Goal: Task Accomplishment & Management: Manage account settings

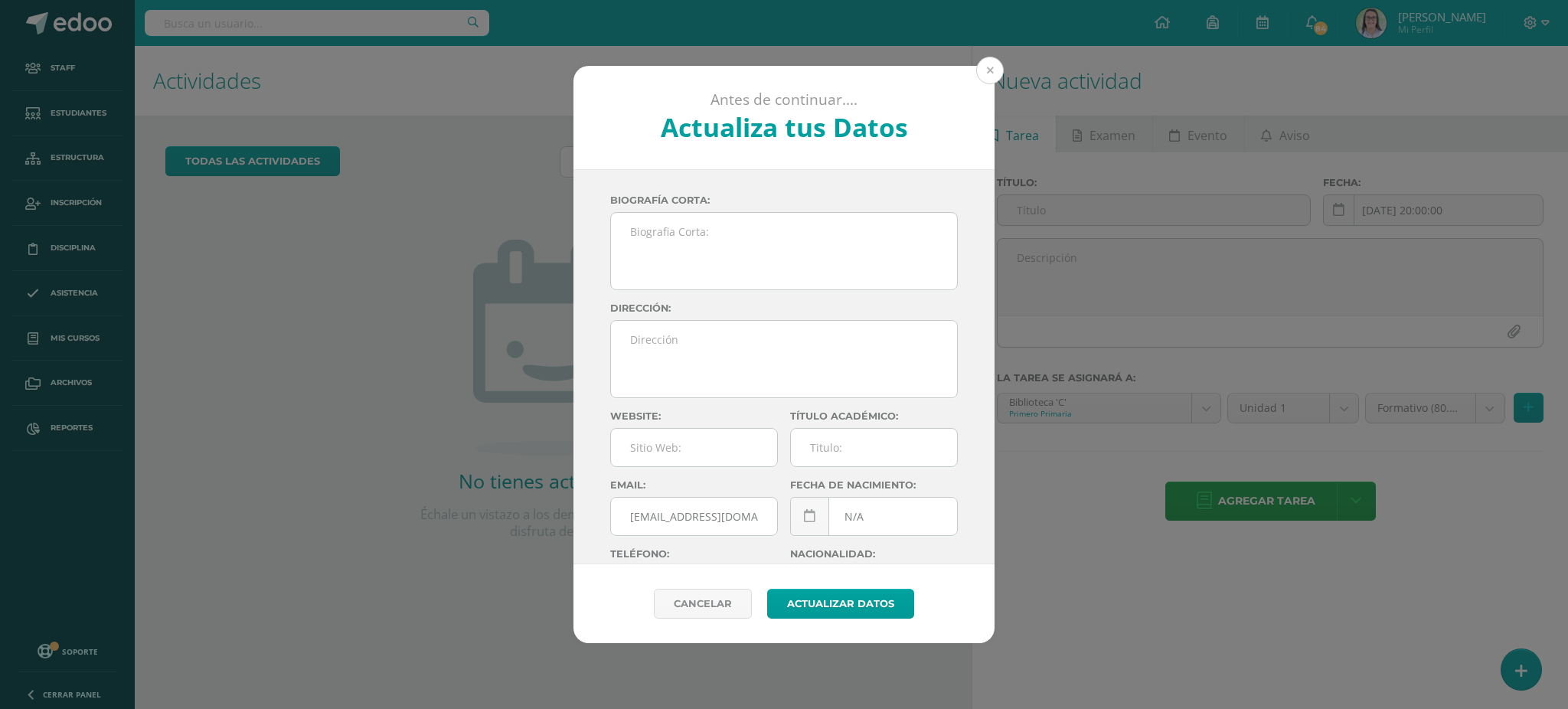
click at [991, 69] on button at bounding box center [989, 70] width 28 height 28
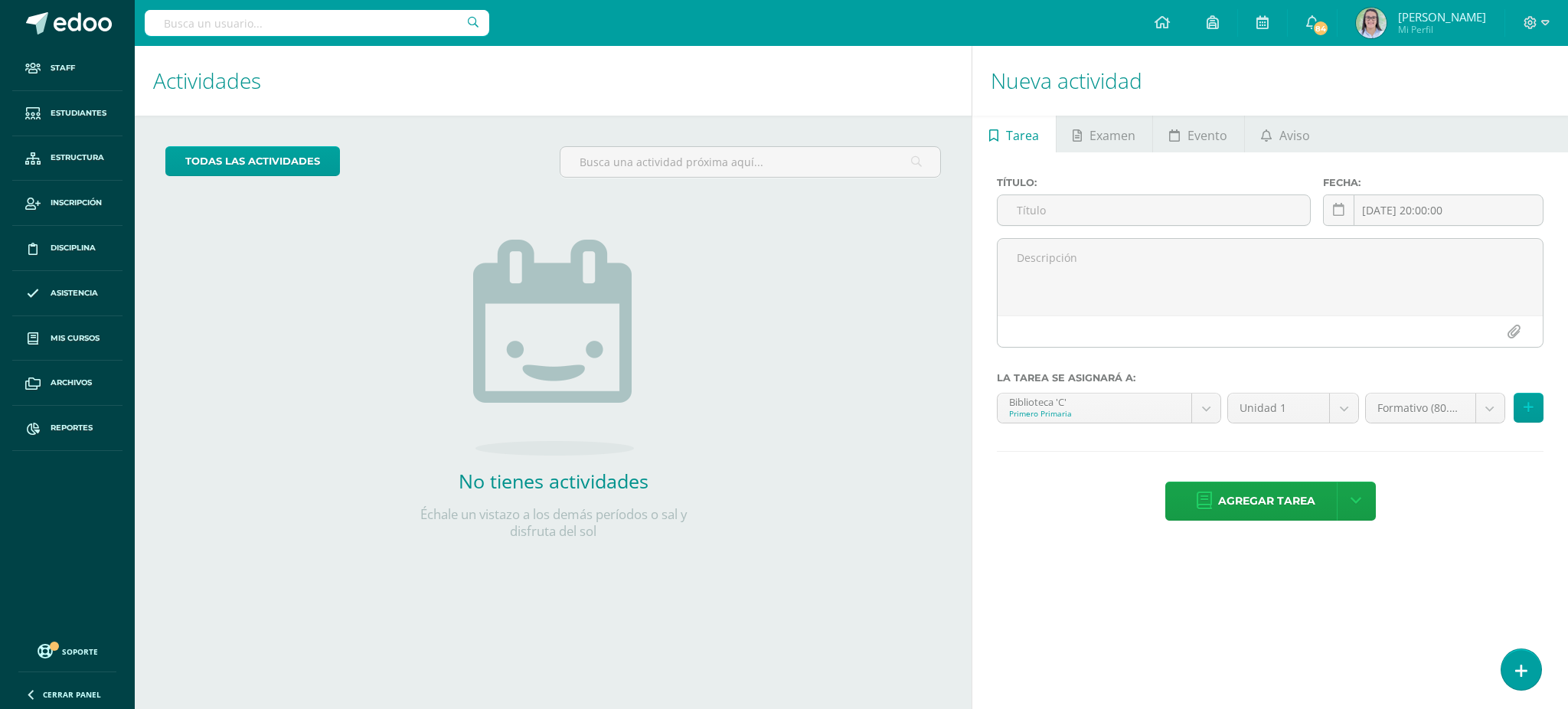
click at [213, 29] on input "text" at bounding box center [317, 23] width 345 height 26
type input "tecnología cuarto"
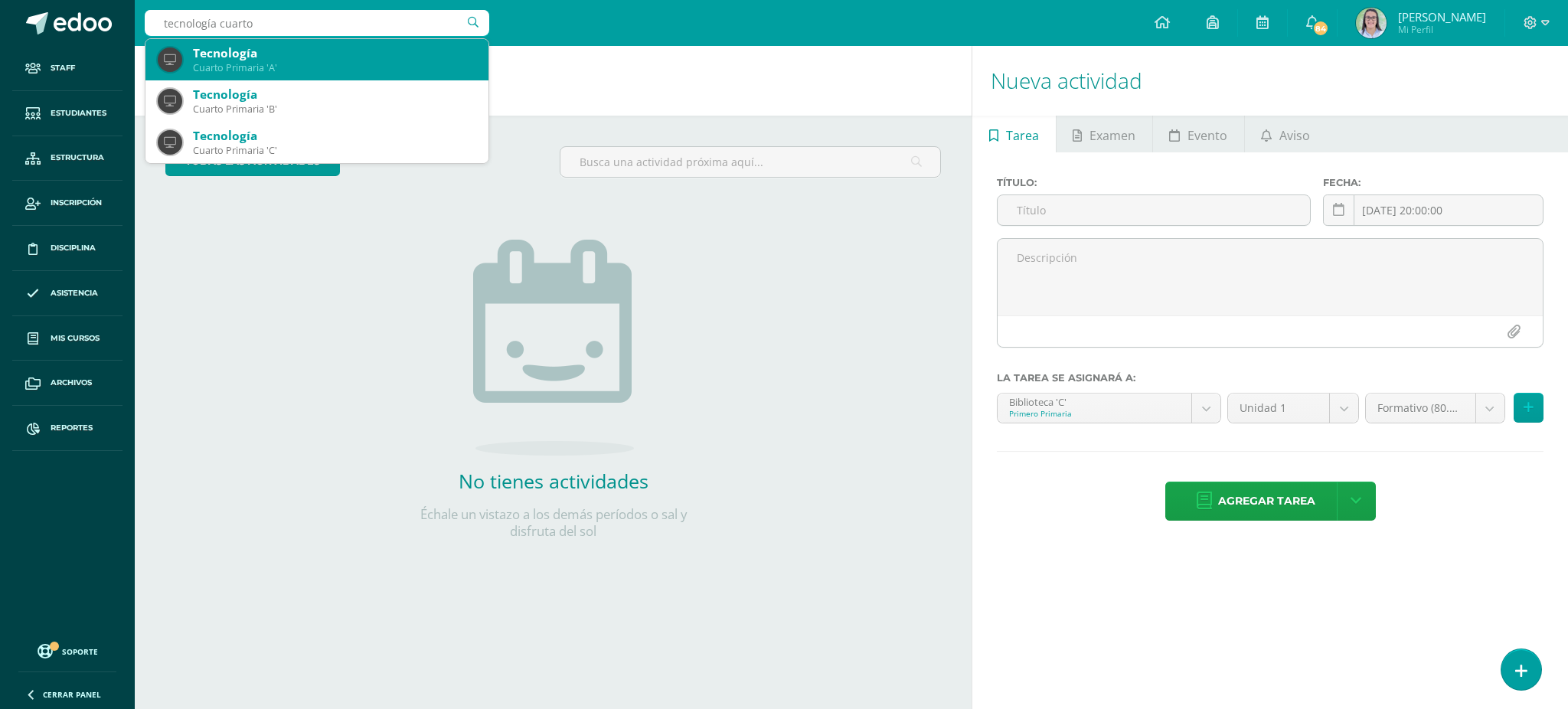
click at [230, 61] on div "Cuarto Primaria 'A'" at bounding box center [335, 68] width 283 height 13
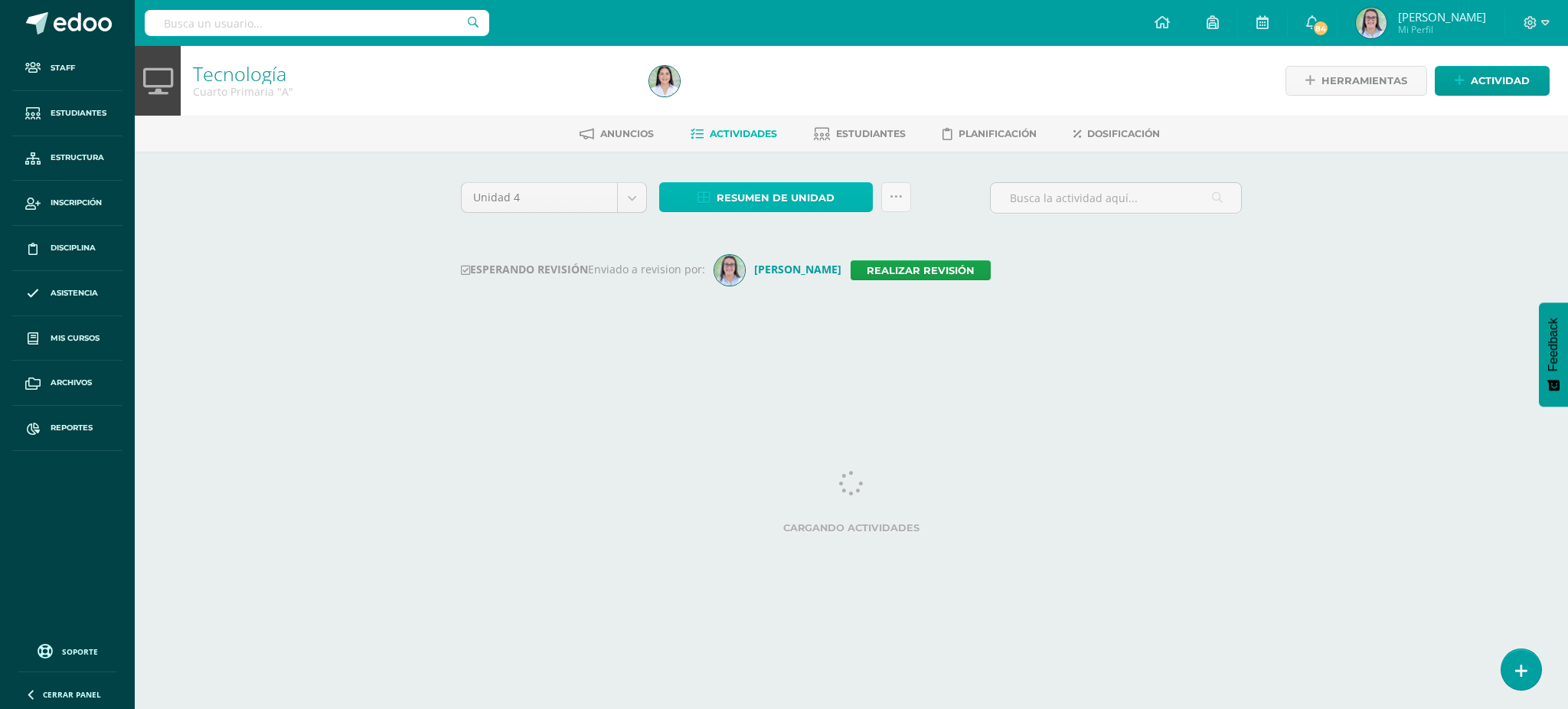
click at [763, 196] on span "Resumen de unidad" at bounding box center [775, 198] width 118 height 28
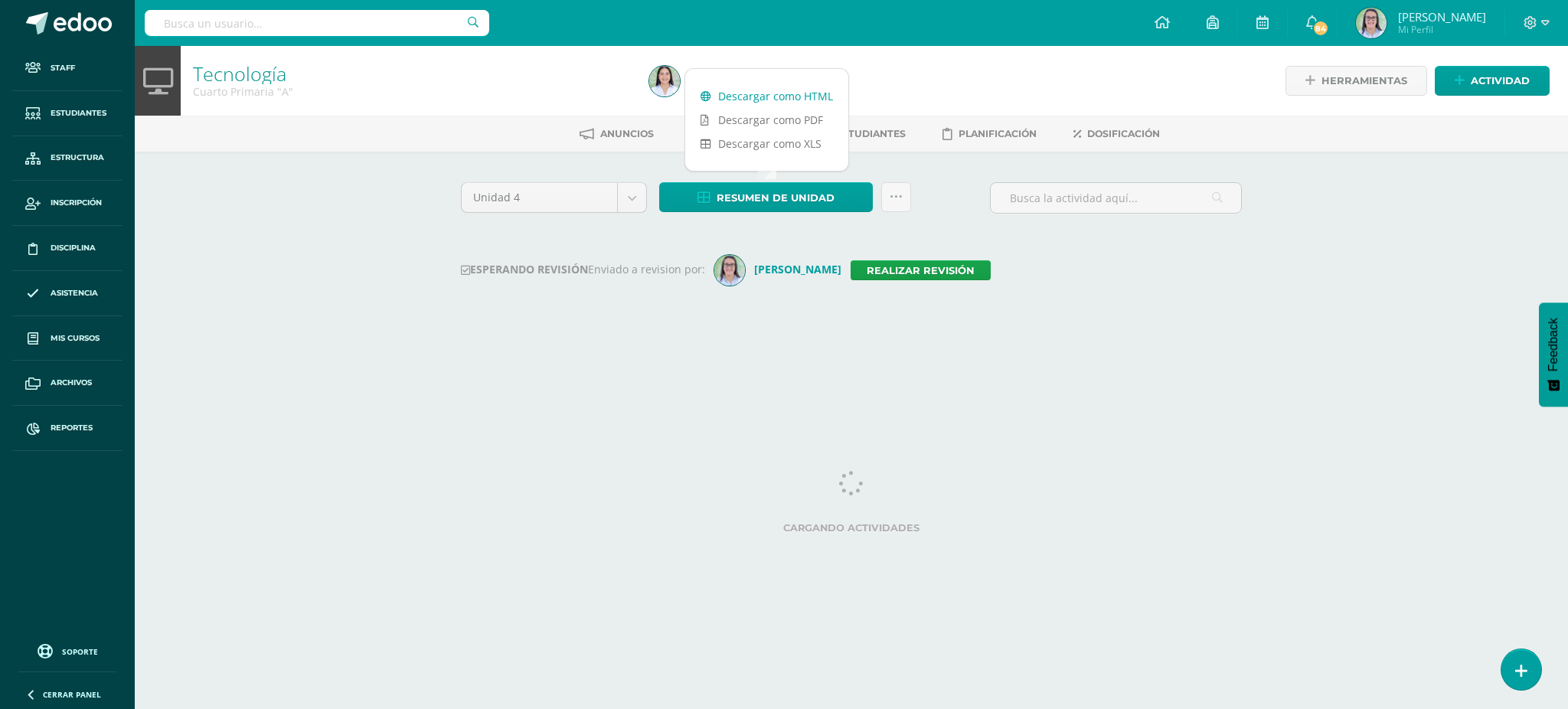
click at [786, 93] on link "Descargar como HTML" at bounding box center [766, 96] width 163 height 23
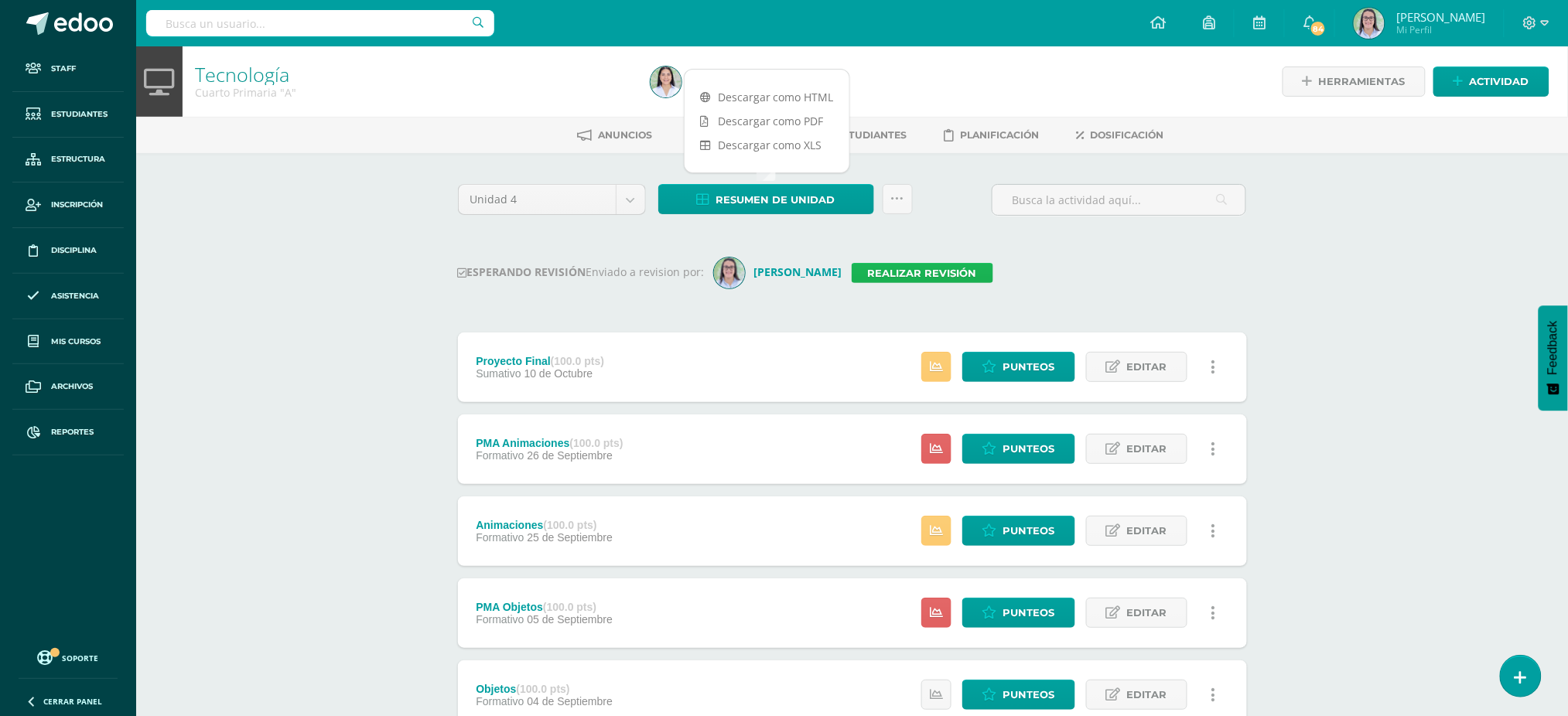
click at [947, 271] on link "Realizar revisión" at bounding box center [923, 273] width 142 height 20
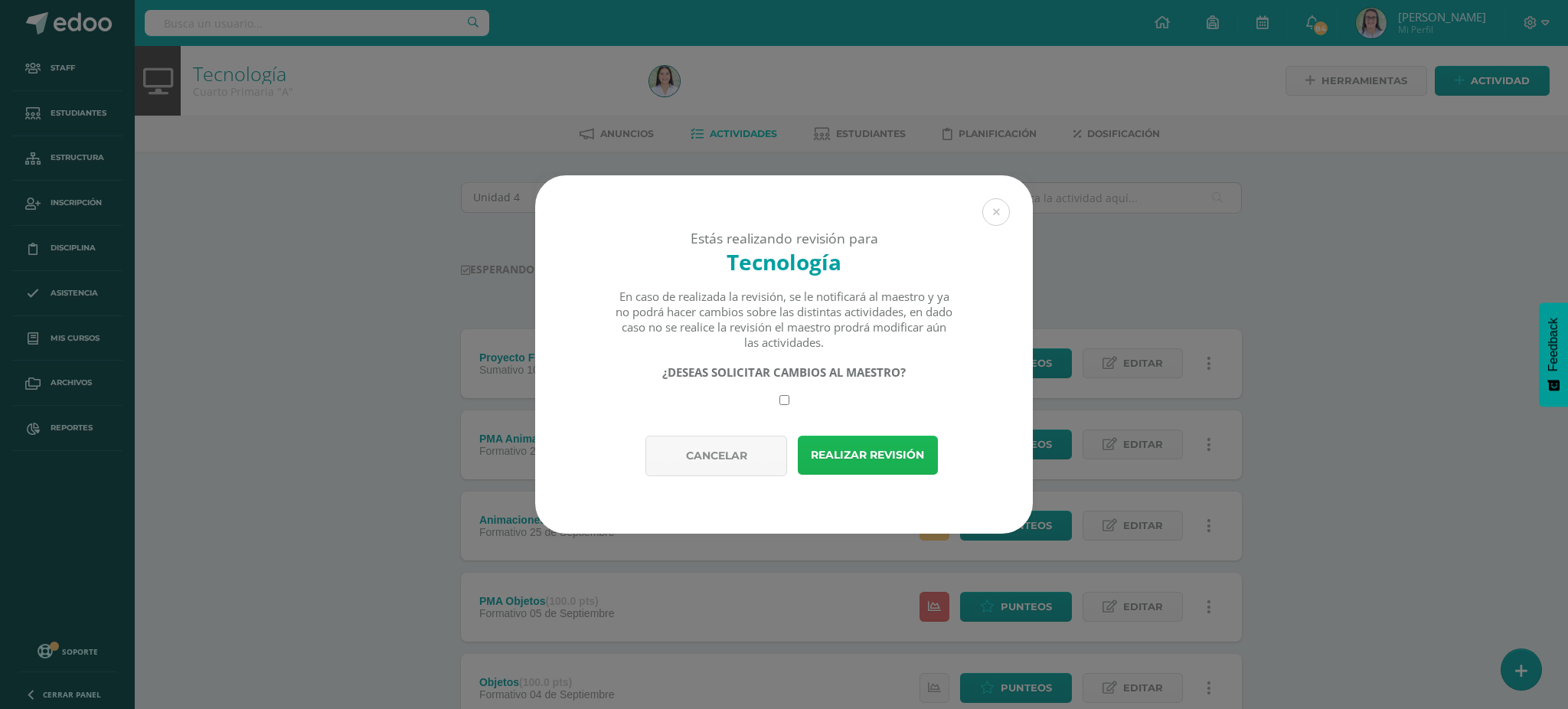
click at [861, 457] on button "Realizar revisión" at bounding box center [868, 455] width 140 height 39
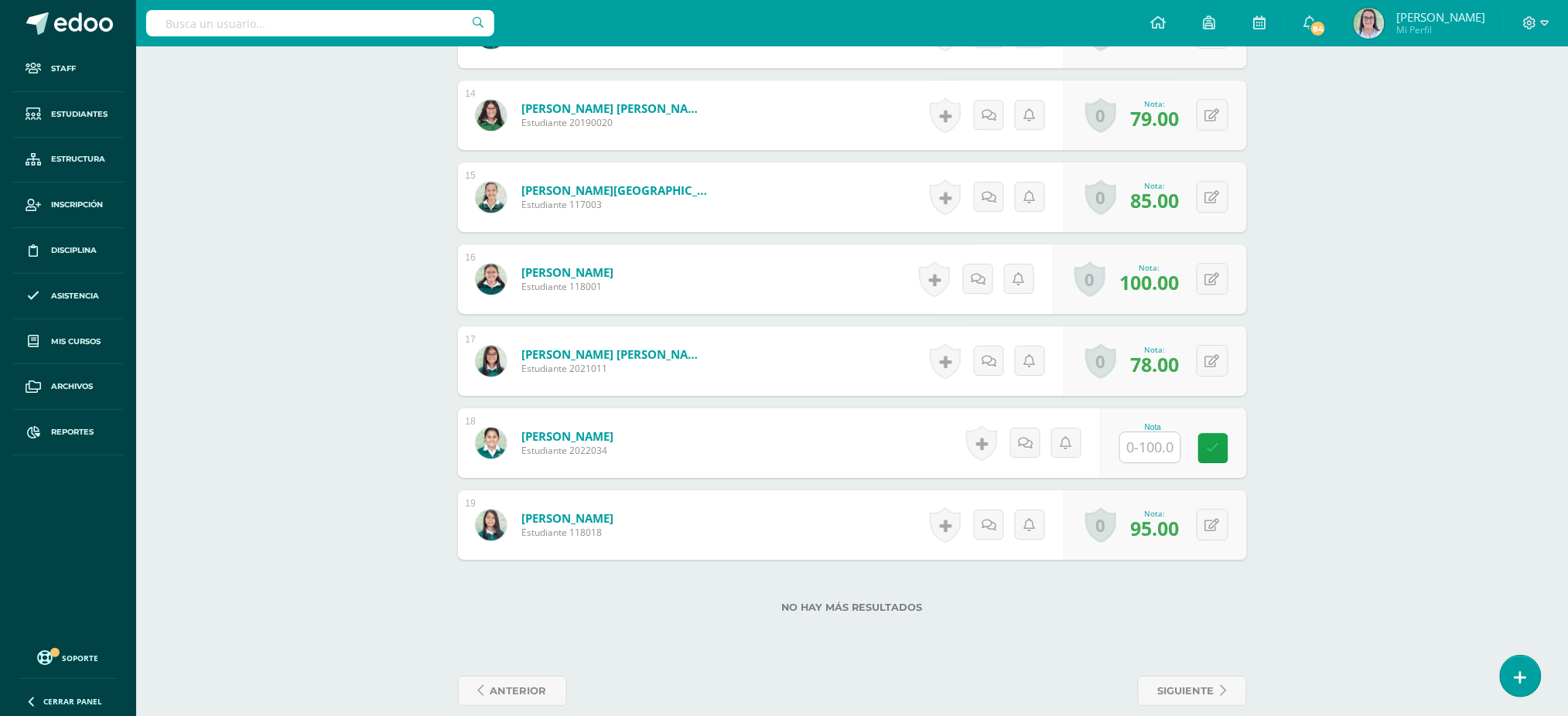
scroll to position [1538, 0]
click at [1135, 443] on input "text" at bounding box center [1150, 447] width 60 height 30
click at [1222, 444] on icon at bounding box center [1223, 448] width 14 height 14
type input "0"
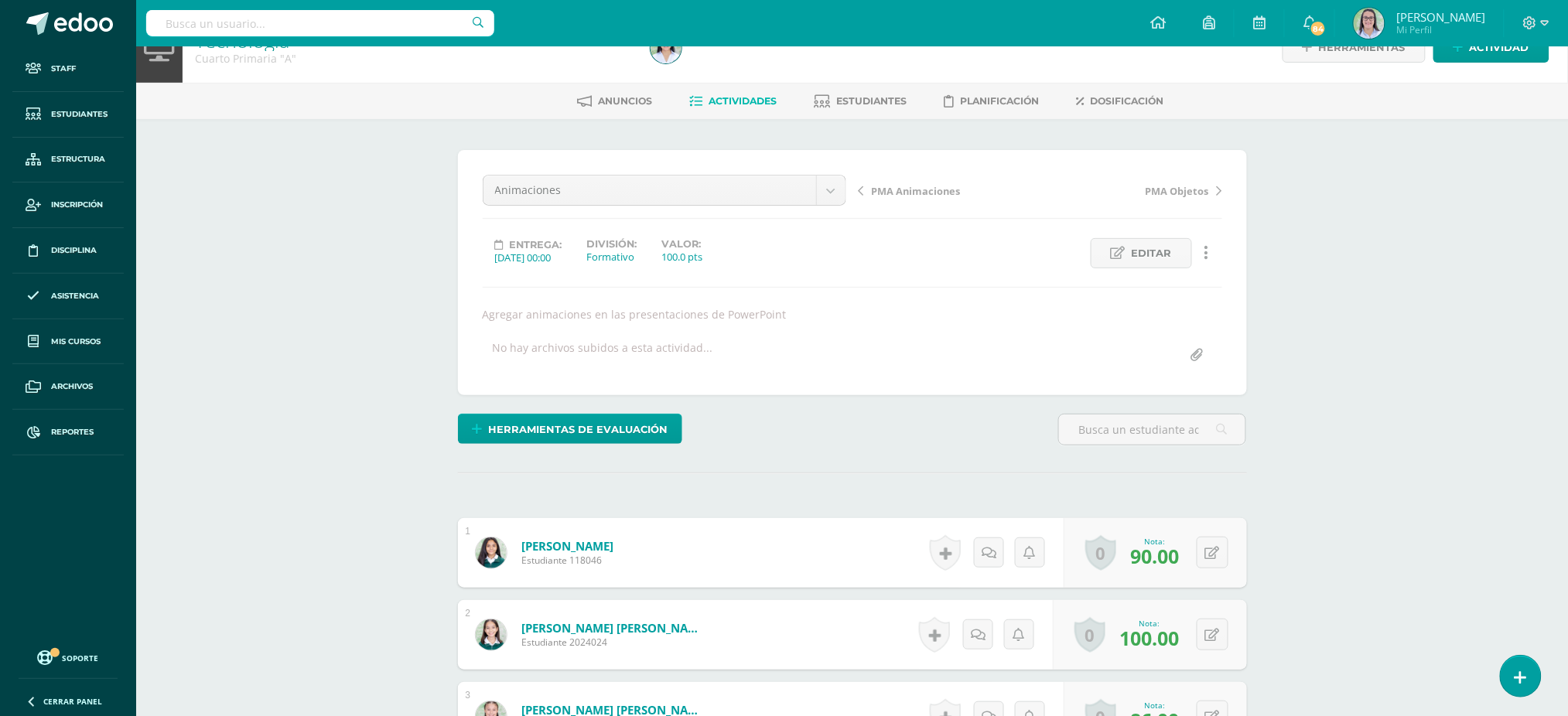
scroll to position [0, 0]
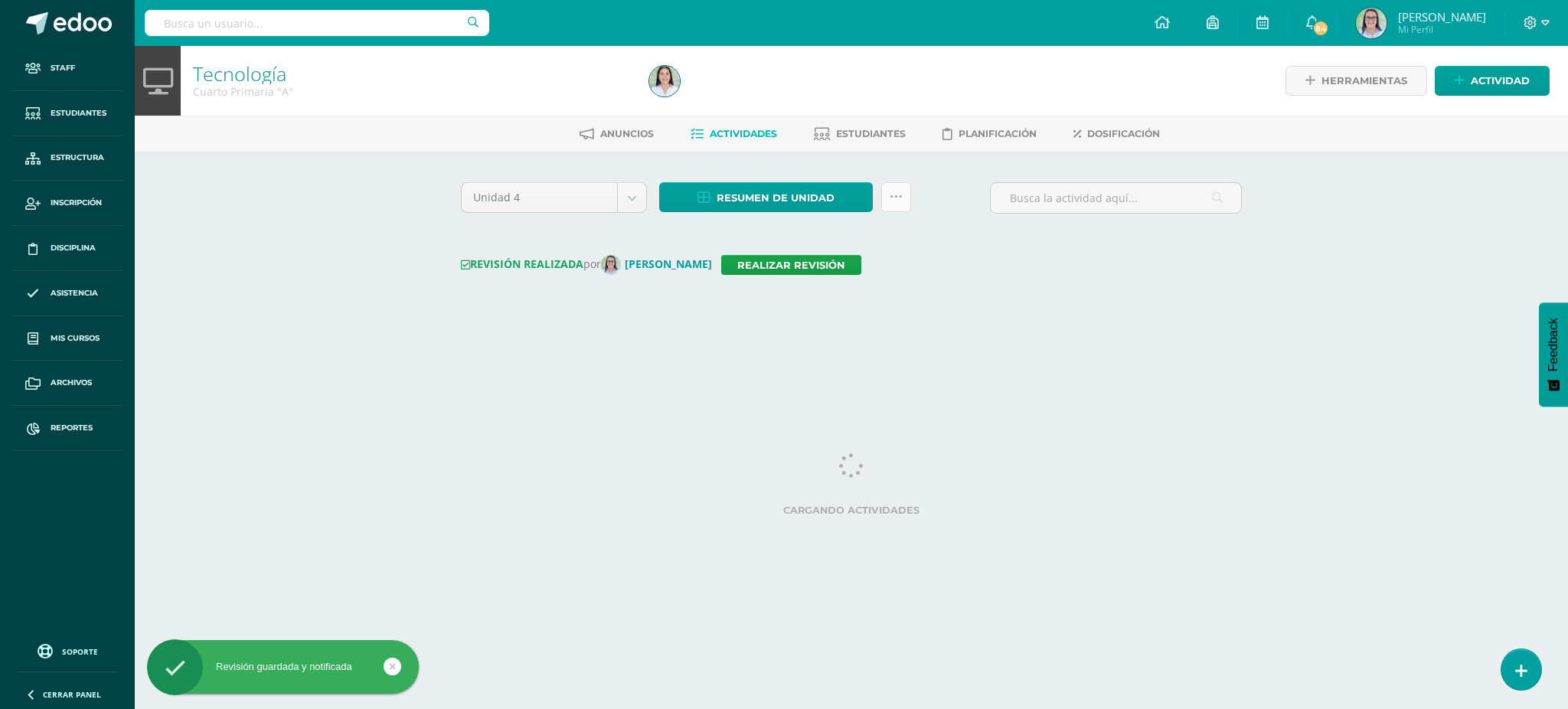
click at [901, 207] on link at bounding box center [896, 197] width 30 height 30
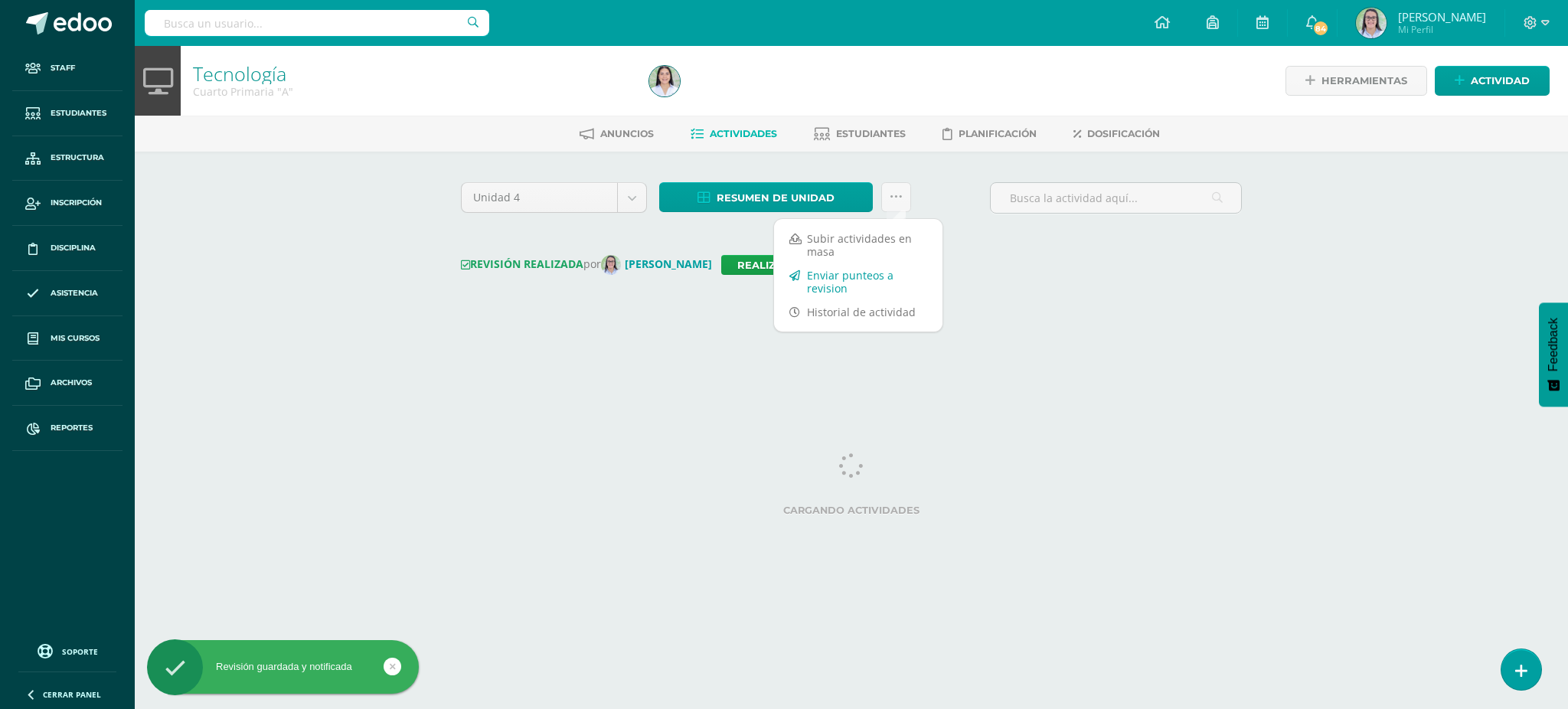
click at [859, 280] on link "Enviar punteos a revision" at bounding box center [858, 282] width 168 height 37
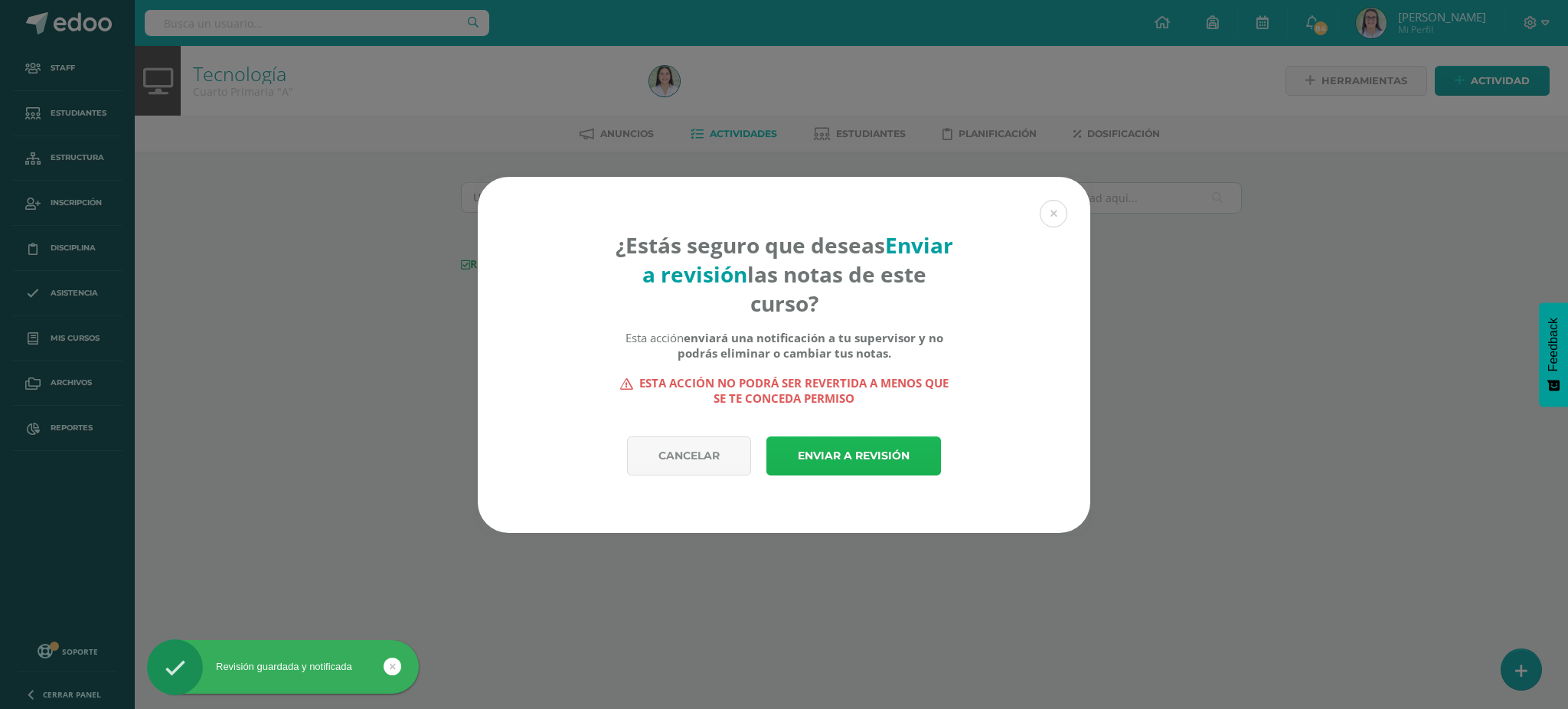
click at [844, 454] on link "Enviar a revisión" at bounding box center [853, 456] width 175 height 39
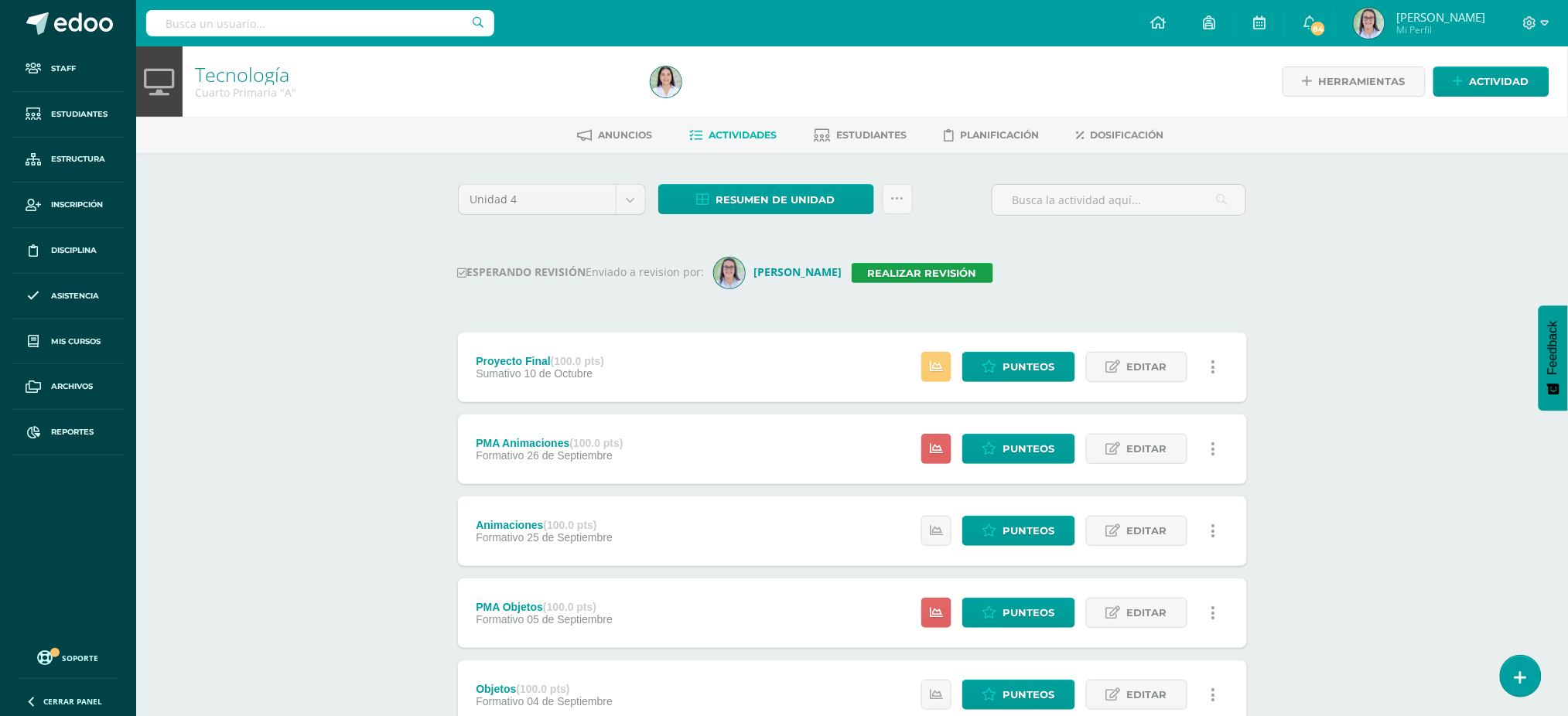
click at [261, 23] on input "text" at bounding box center [320, 23] width 348 height 26
type input "b"
type input "r"
type input "brianna aurora"
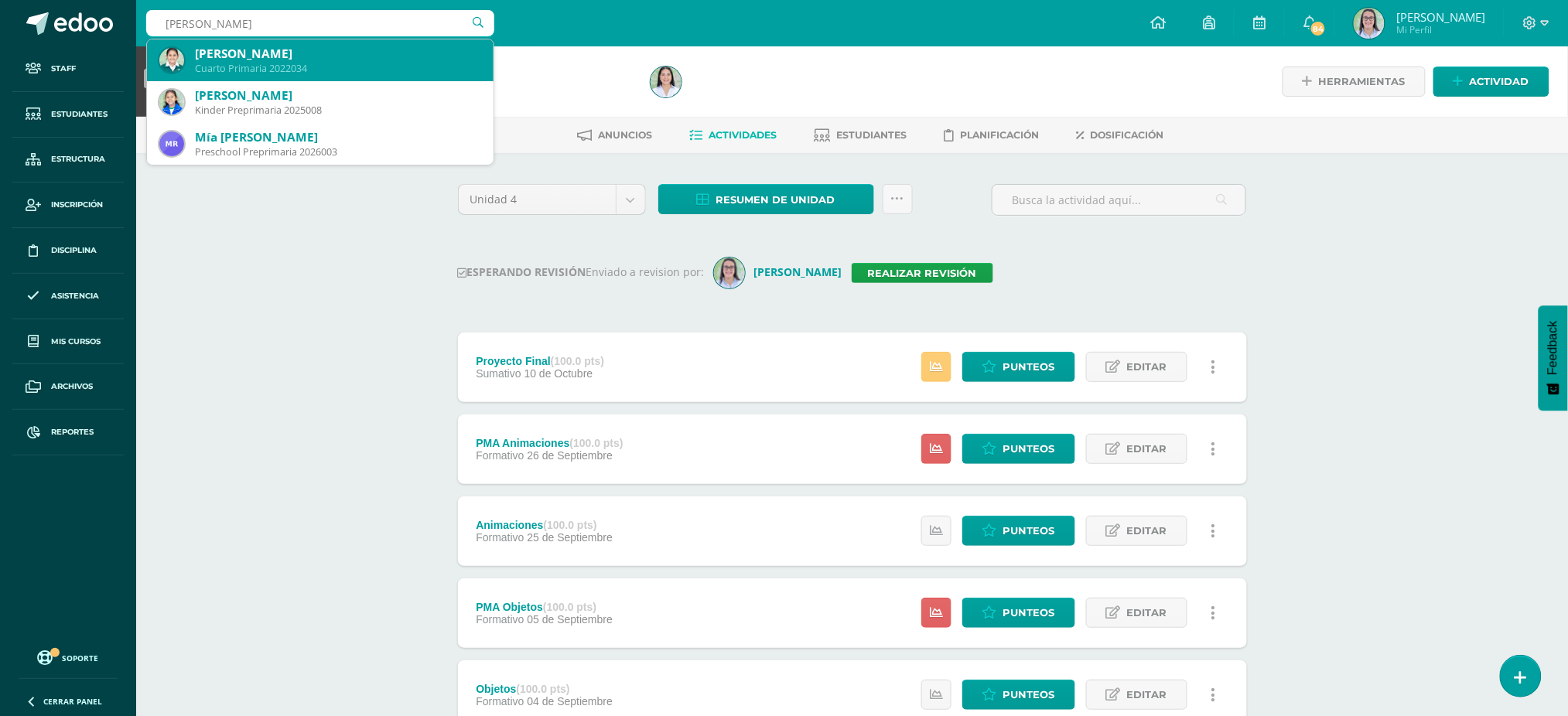
click at [316, 67] on div "Cuarto Primaria 2022034" at bounding box center [338, 68] width 286 height 14
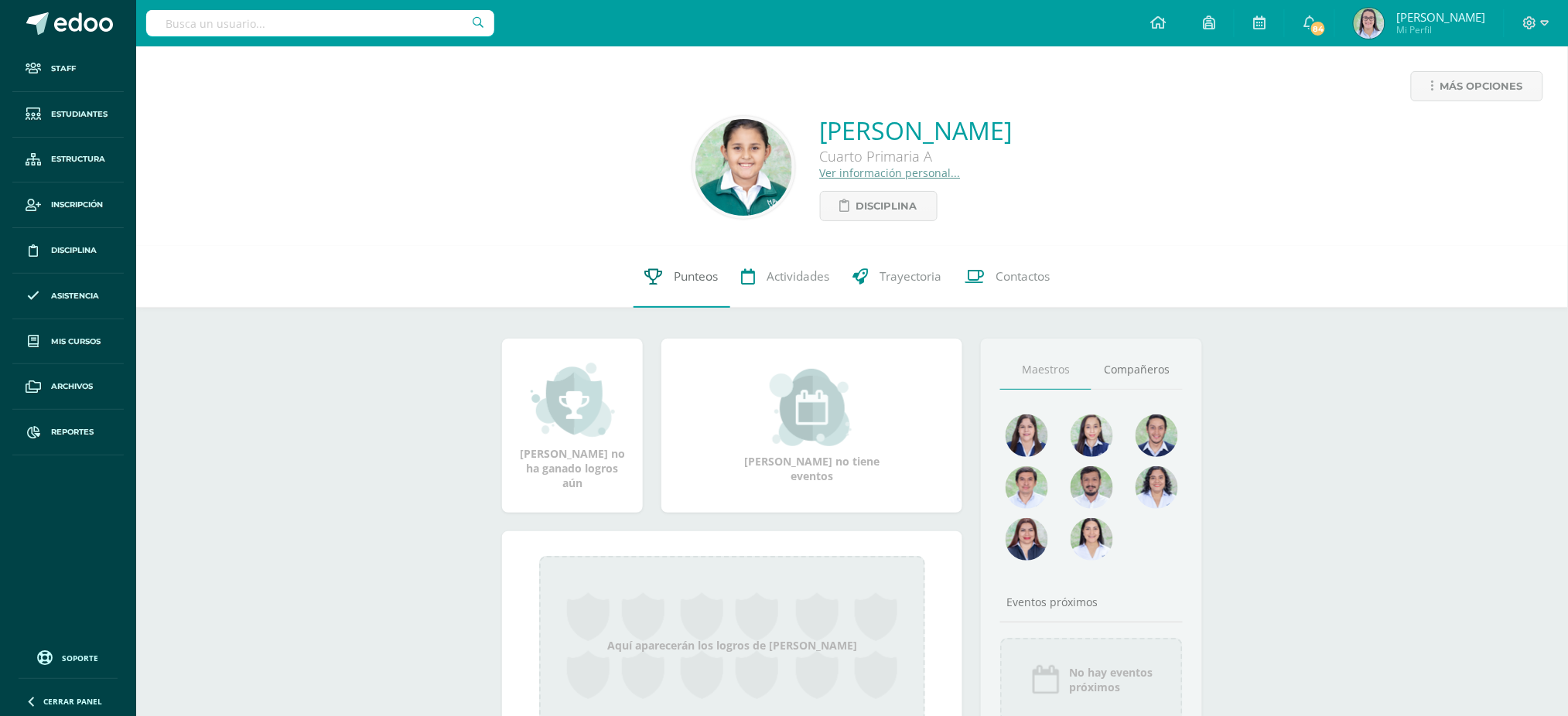
click at [663, 286] on link "Punteos" at bounding box center [682, 276] width 96 height 62
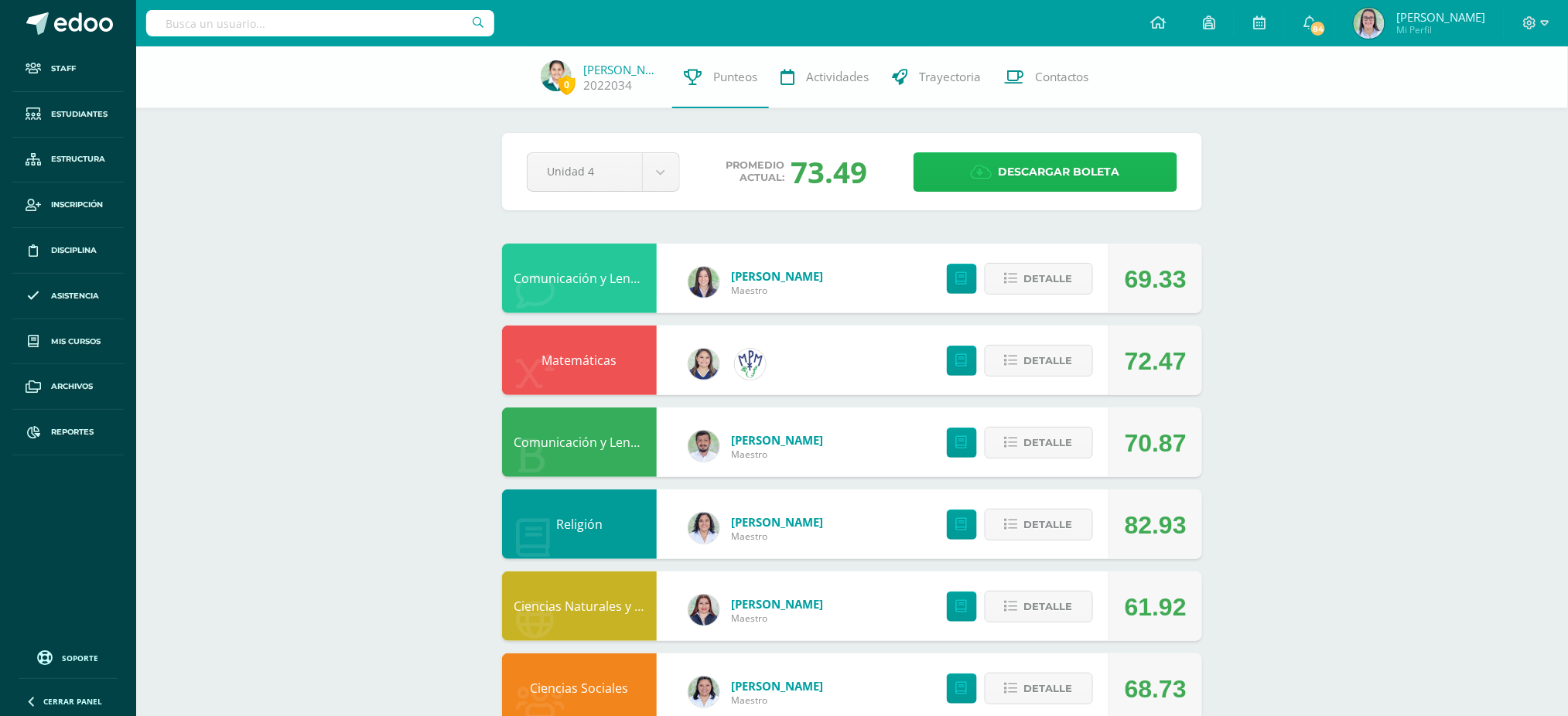
click at [1146, 167] on link "Descargar boleta" at bounding box center [1045, 171] width 264 height 40
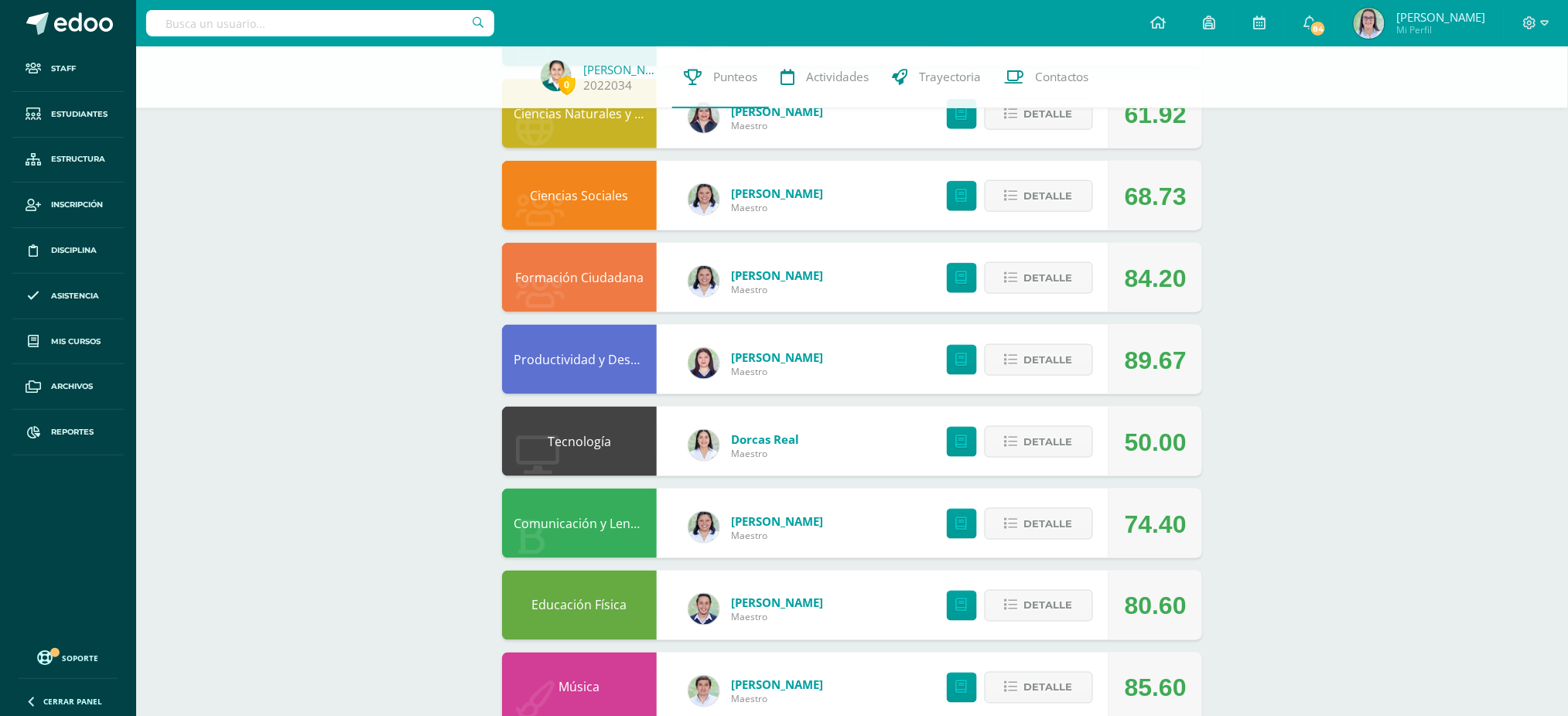
scroll to position [103, 0]
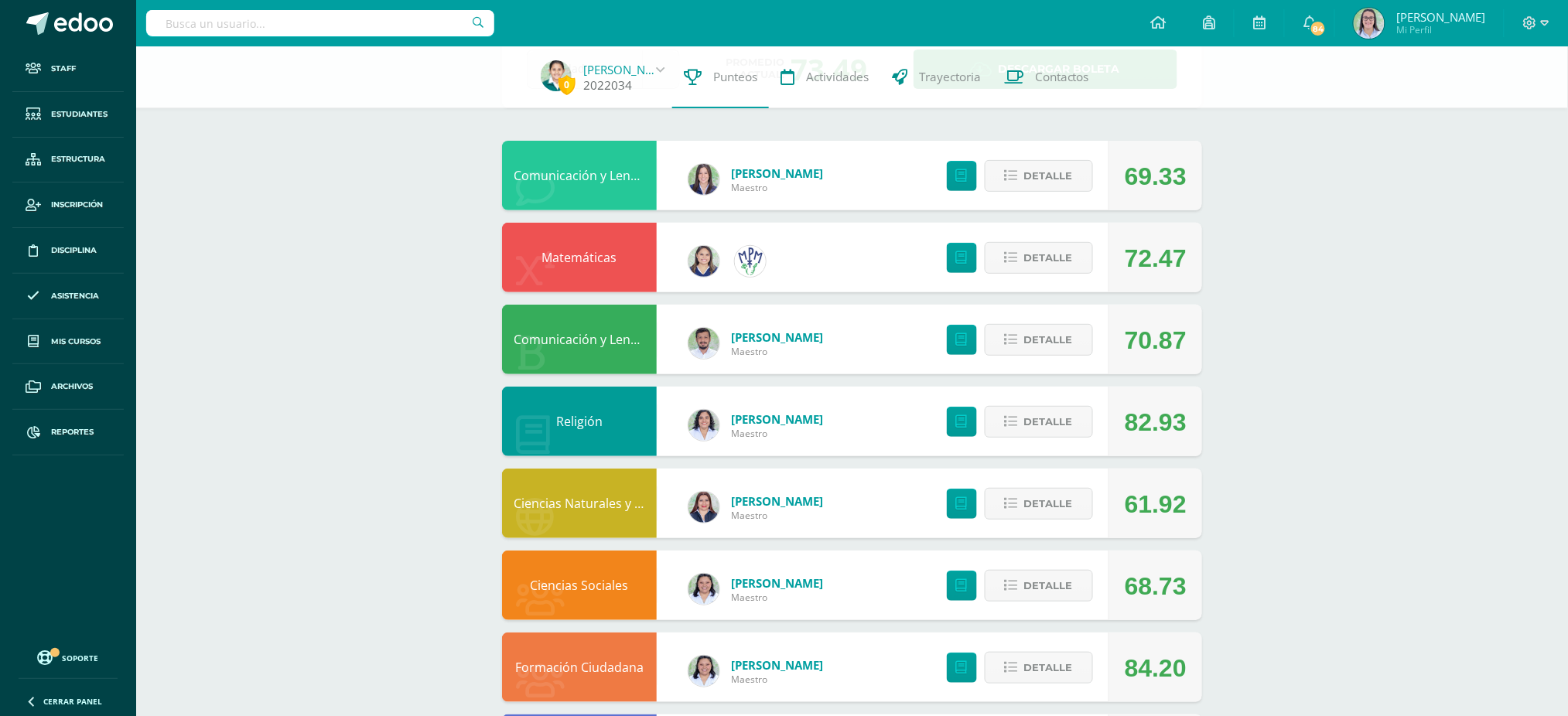
click at [589, 62] on link "[PERSON_NAME]" at bounding box center [622, 69] width 78 height 15
